Goal: Browse casually

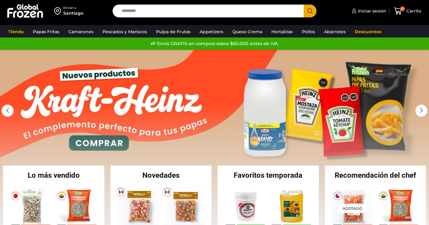
click at [228, 60] on link "1 / 2" at bounding box center [214, 141] width 429 height 183
click at [419, 111] on div "Next slide" at bounding box center [422, 110] width 12 height 12
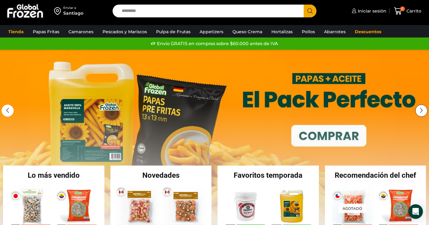
click at [419, 111] on div "Next slide" at bounding box center [422, 110] width 12 height 12
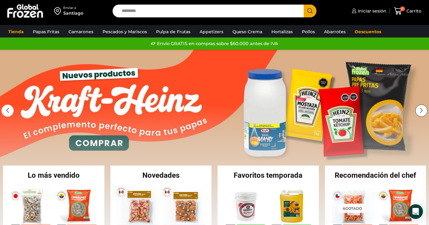
click at [419, 111] on div "Next slide" at bounding box center [422, 110] width 12 height 12
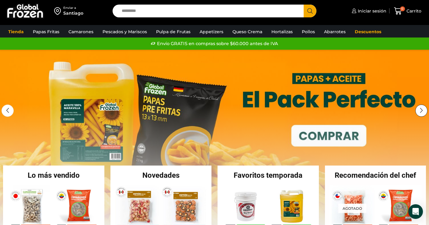
click at [419, 111] on div "Next slide" at bounding box center [422, 110] width 12 height 12
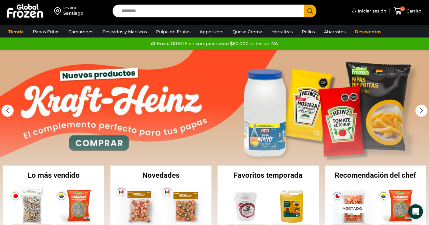
click at [313, 71] on link "1 / 2" at bounding box center [214, 141] width 429 height 183
click at [34, 11] on img at bounding box center [25, 11] width 38 height 16
